Goal: Task Accomplishment & Management: Complete application form

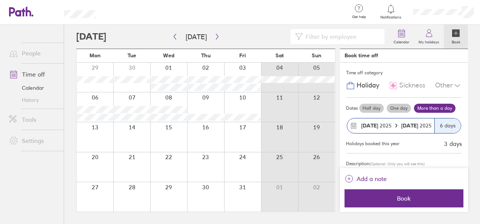
scroll to position [28, 0]
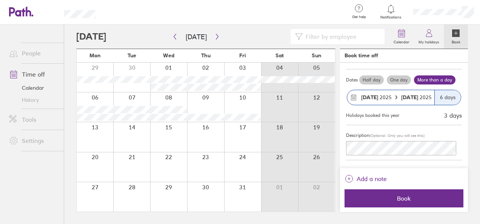
click at [414, 96] on strong "[DATE]" at bounding box center [410, 97] width 18 height 7
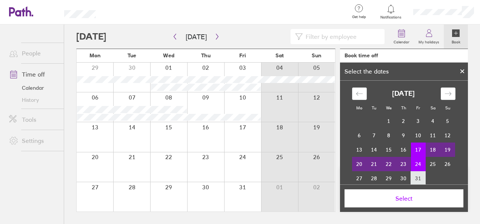
click at [413, 176] on td "31" at bounding box center [418, 178] width 15 height 14
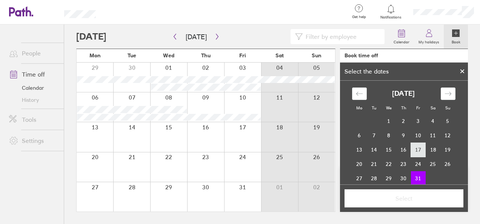
click at [414, 152] on td "17" at bounding box center [418, 150] width 15 height 14
click at [415, 176] on td "31" at bounding box center [418, 178] width 15 height 14
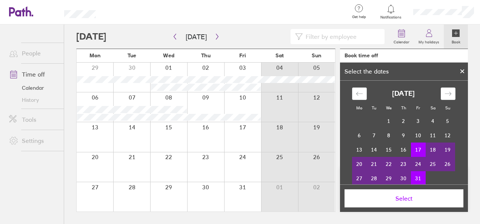
click at [416, 195] on span "Select" at bounding box center [404, 198] width 108 height 7
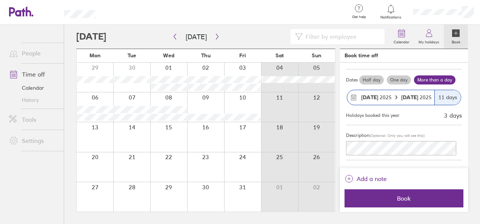
click at [411, 96] on strong "[DATE]" at bounding box center [410, 97] width 18 height 7
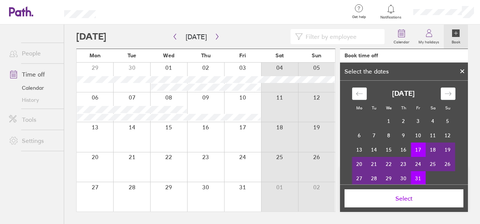
click at [387, 177] on td "29" at bounding box center [389, 178] width 15 height 14
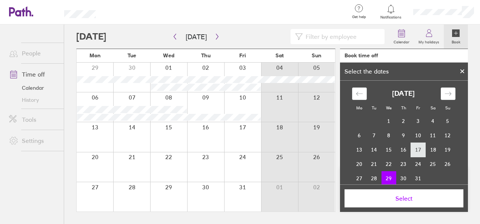
click at [414, 151] on td "17" at bounding box center [418, 150] width 15 height 14
click at [386, 176] on td "29" at bounding box center [389, 178] width 15 height 14
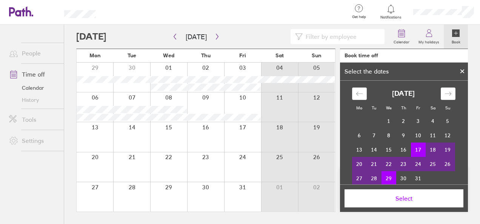
click at [403, 192] on button "Select" at bounding box center [404, 198] width 119 height 18
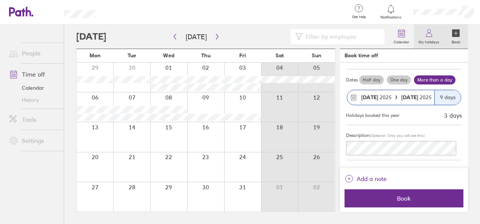
click at [431, 41] on label "My holidays" at bounding box center [429, 41] width 30 height 7
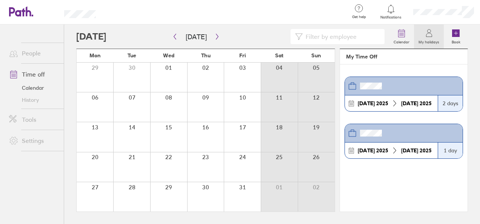
click at [396, 104] on icon at bounding box center [394, 103] width 7 height 7
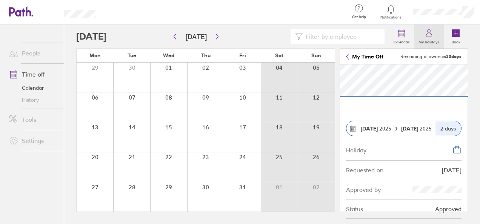
click at [425, 46] on link "My holidays" at bounding box center [429, 37] width 30 height 24
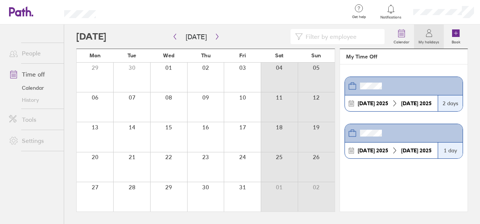
click at [395, 149] on icon at bounding box center [394, 150] width 7 height 7
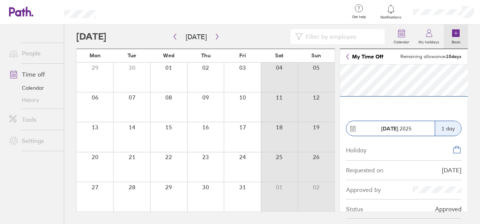
click at [456, 36] on icon at bounding box center [456, 33] width 8 height 8
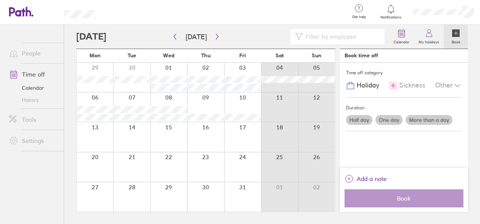
click at [451, 42] on label "Book" at bounding box center [456, 41] width 18 height 7
click at [454, 32] on icon at bounding box center [456, 33] width 8 height 8
click at [423, 118] on label "More than a day" at bounding box center [429, 120] width 47 height 10
click at [0, 0] on input "More than a day" at bounding box center [0, 0] width 0 height 0
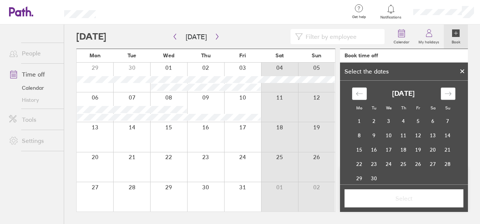
click at [447, 93] on icon "Move forward to switch to the next month." at bounding box center [448, 93] width 7 height 7
click at [362, 165] on td "20" at bounding box center [359, 164] width 15 height 14
click at [416, 174] on td "31" at bounding box center [418, 178] width 15 height 14
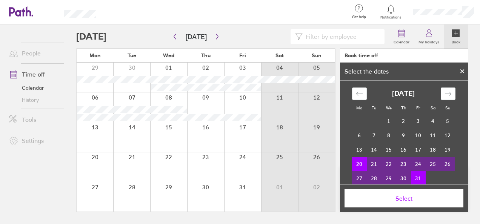
click at [406, 198] on span "Select" at bounding box center [404, 198] width 108 height 7
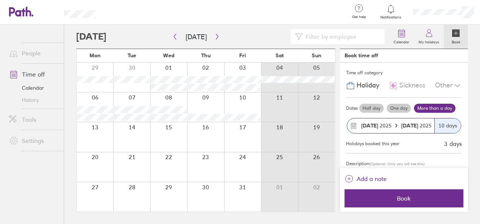
click at [428, 108] on label "More than a day" at bounding box center [435, 108] width 42 height 9
click at [0, 0] on input "More than a day" at bounding box center [0, 0] width 0 height 0
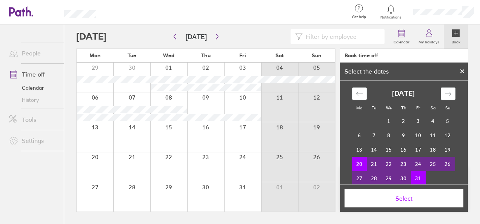
click at [353, 165] on td "20" at bounding box center [359, 164] width 15 height 14
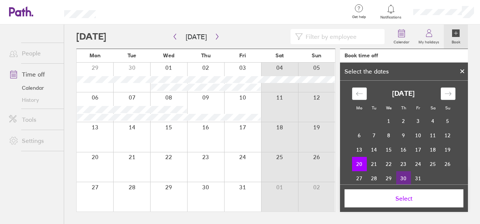
click at [400, 176] on td "30" at bounding box center [403, 178] width 15 height 14
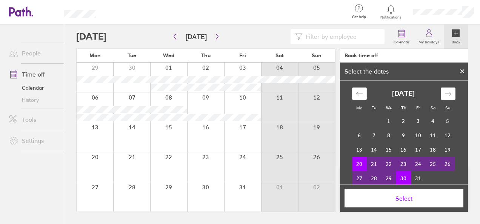
click at [410, 198] on span "Select" at bounding box center [404, 198] width 108 height 7
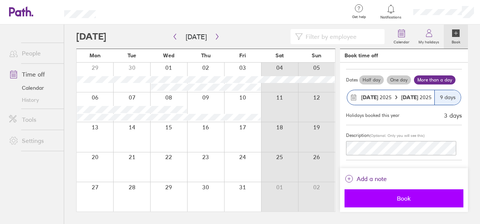
click at [402, 198] on span "Book" at bounding box center [404, 198] width 108 height 7
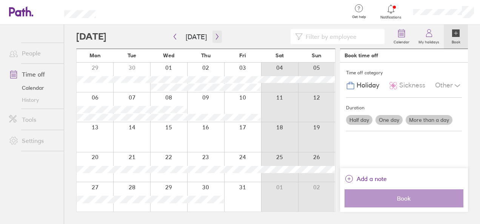
click at [214, 34] on icon "button" at bounding box center [217, 37] width 6 height 6
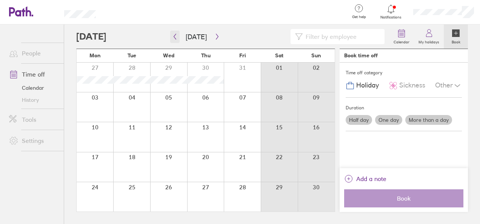
click at [174, 38] on icon "button" at bounding box center [175, 37] width 6 height 6
